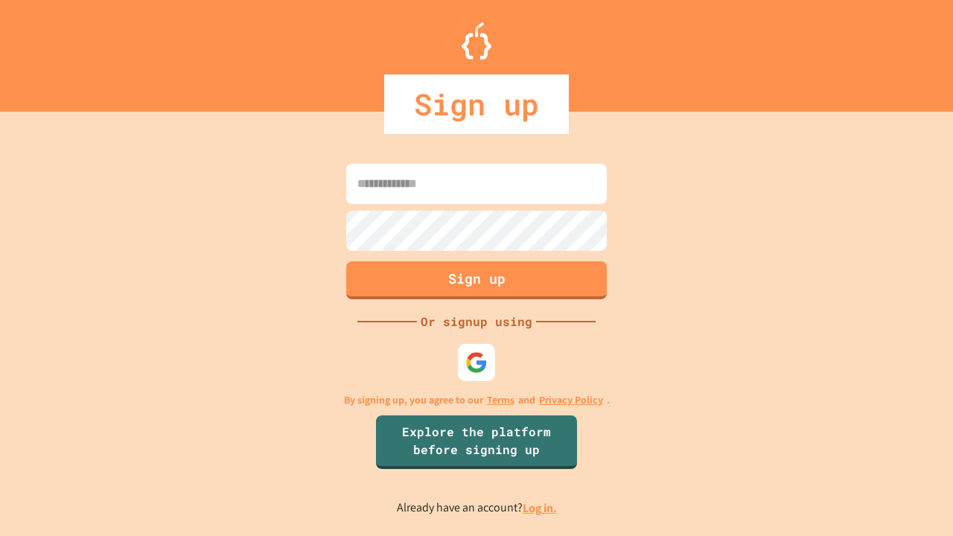
click at [541, 508] on link "Log in." at bounding box center [540, 508] width 34 height 16
